Goal: Find specific page/section: Find specific page/section

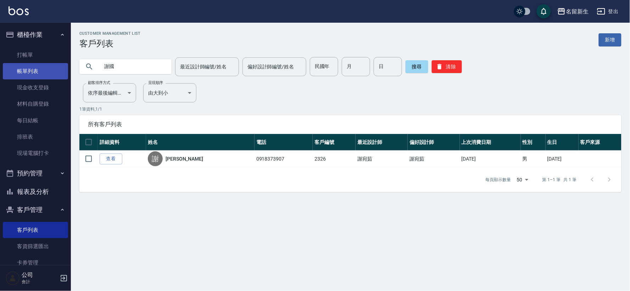
click at [34, 63] on link "帳單列表" at bounding box center [35, 71] width 65 height 16
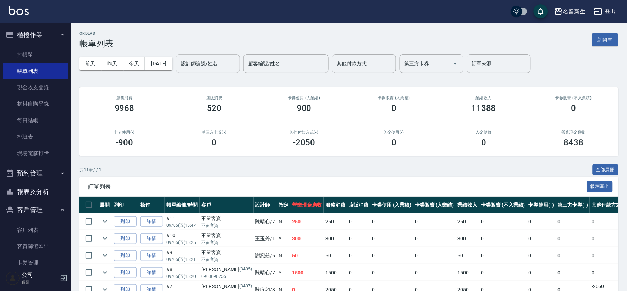
click at [206, 62] on input "設計師編號/姓名" at bounding box center [207, 63] width 57 height 12
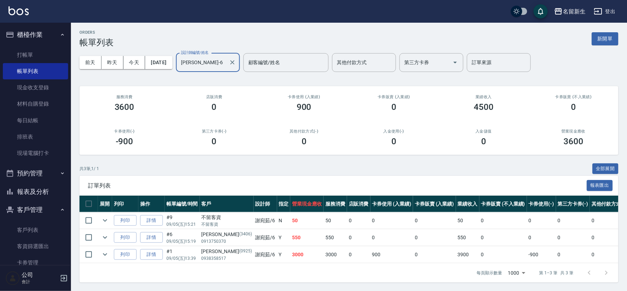
scroll to position [7, 0]
type input "[PERSON_NAME]-6"
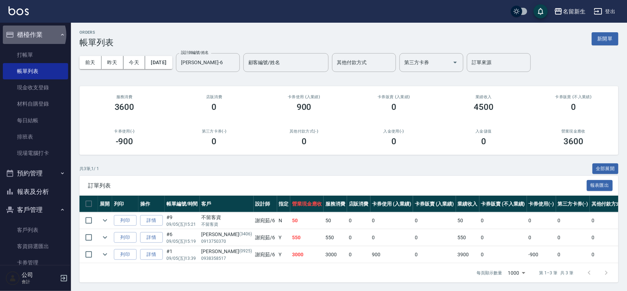
click at [33, 34] on button "櫃檯作業" at bounding box center [35, 35] width 65 height 18
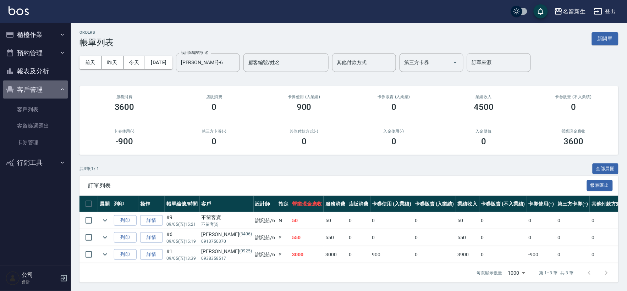
click at [16, 93] on button "客戶管理" at bounding box center [35, 90] width 65 height 18
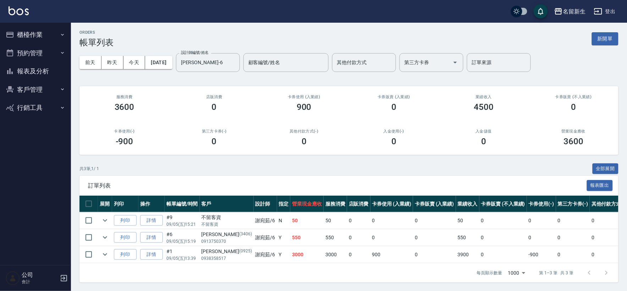
click at [37, 90] on button "客戶管理" at bounding box center [35, 90] width 65 height 18
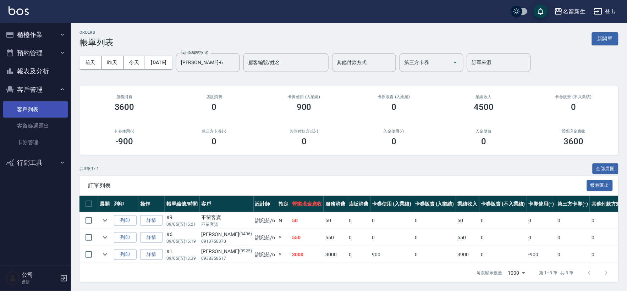
click at [32, 104] on link "客戶列表" at bounding box center [35, 109] width 65 height 16
